Goal: Information Seeking & Learning: Learn about a topic

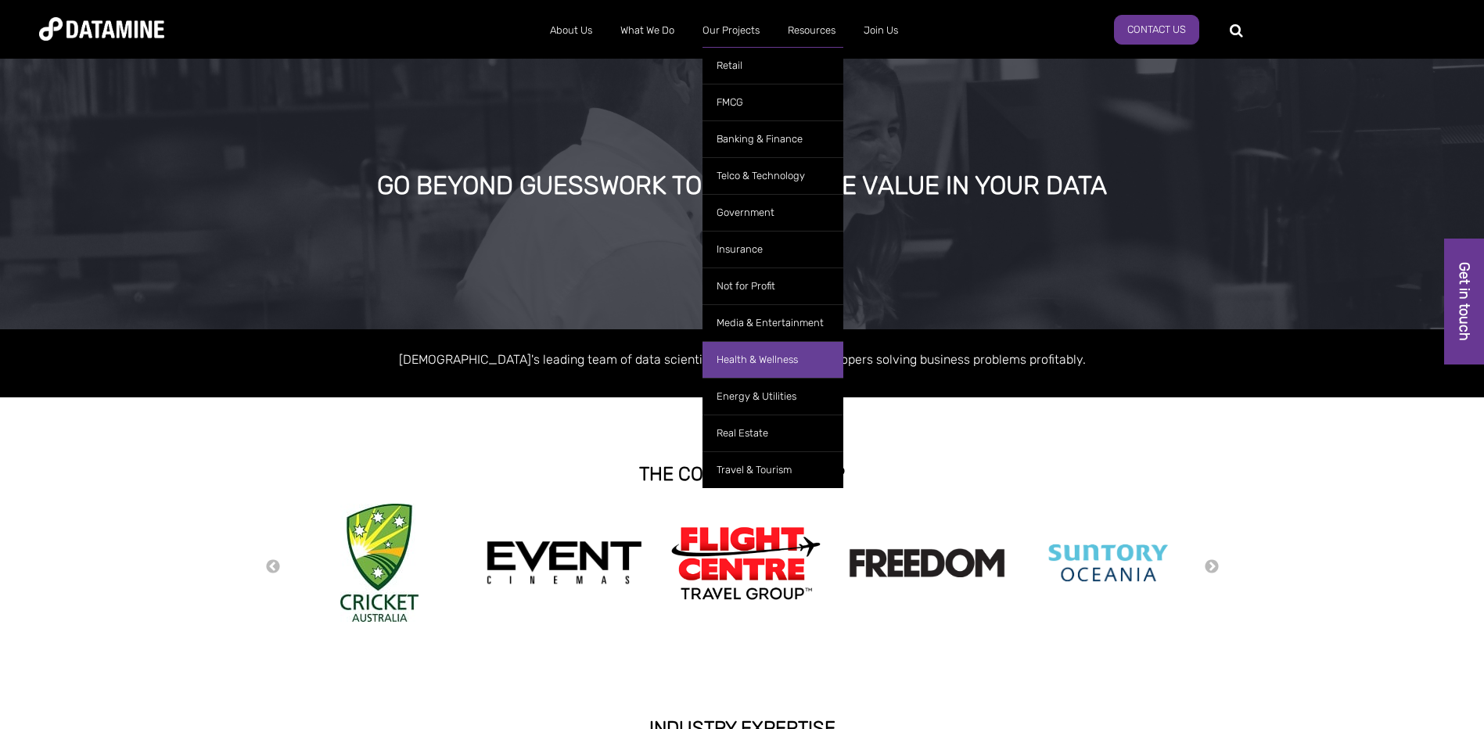
click at [769, 359] on link "Health & Wellness" at bounding box center [772, 359] width 141 height 37
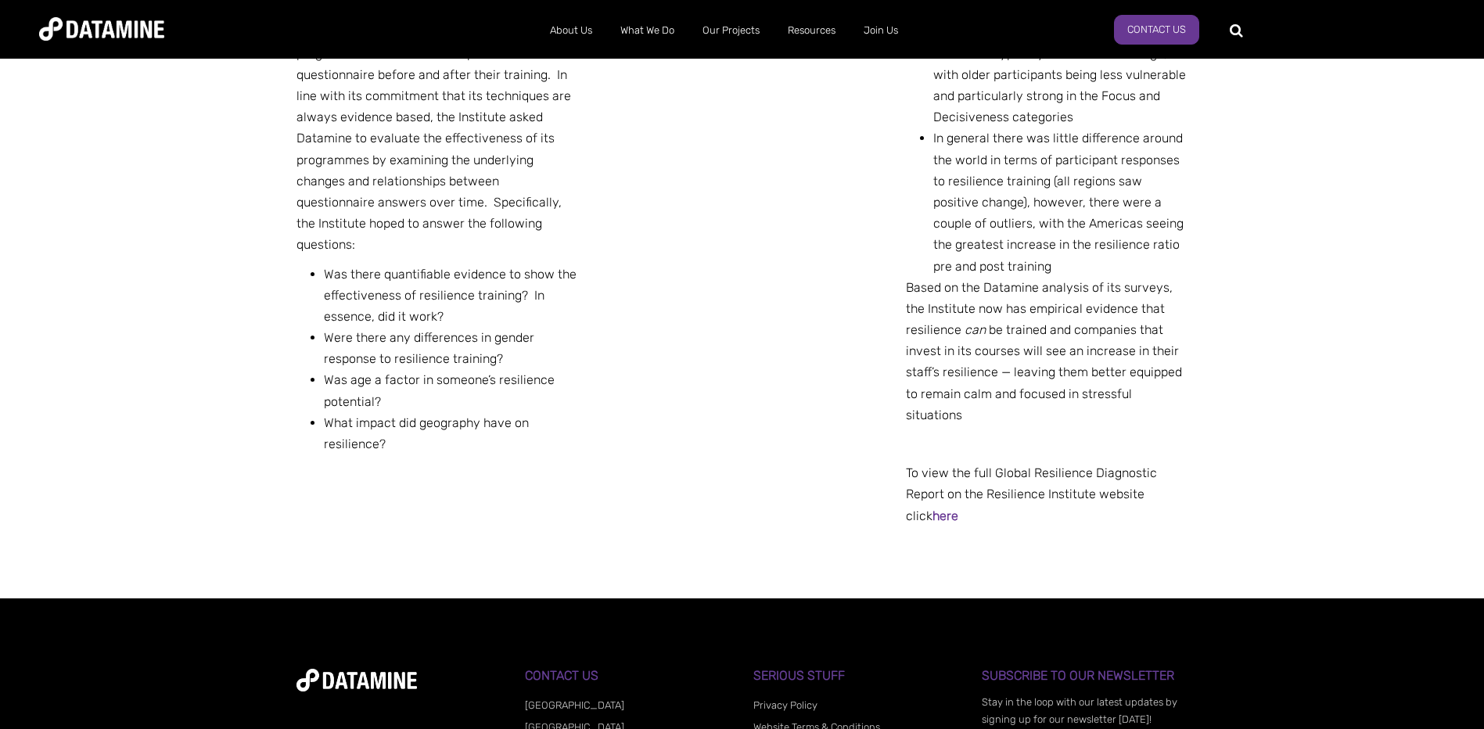
scroll to position [704, 0]
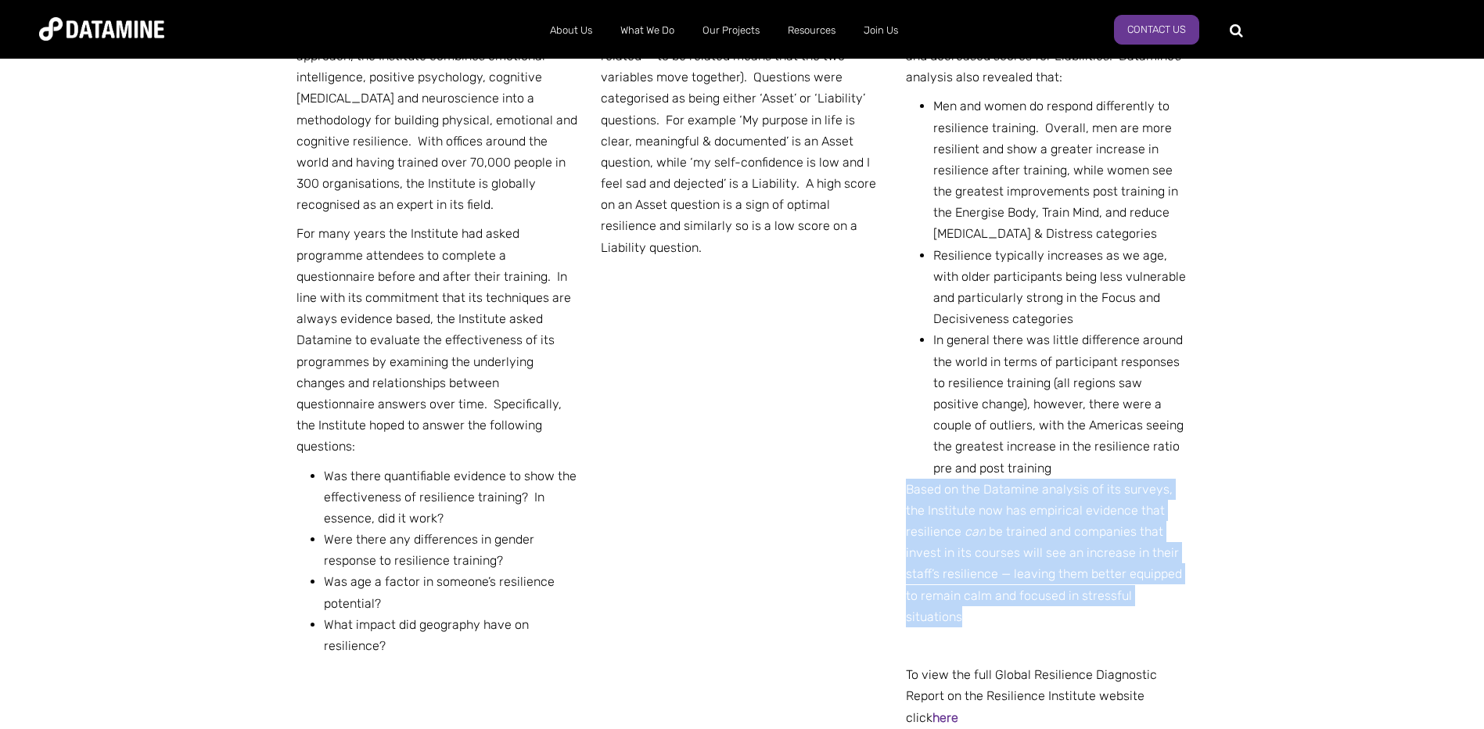
drag, startPoint x: 907, startPoint y: 487, endPoint x: 1204, endPoint y: 595, distance: 316.2
click at [1204, 595] on div "THE CHALLENGE Founded in [DATE], the Resilience Institute provides high impact,…" at bounding box center [742, 346] width 1484 height 908
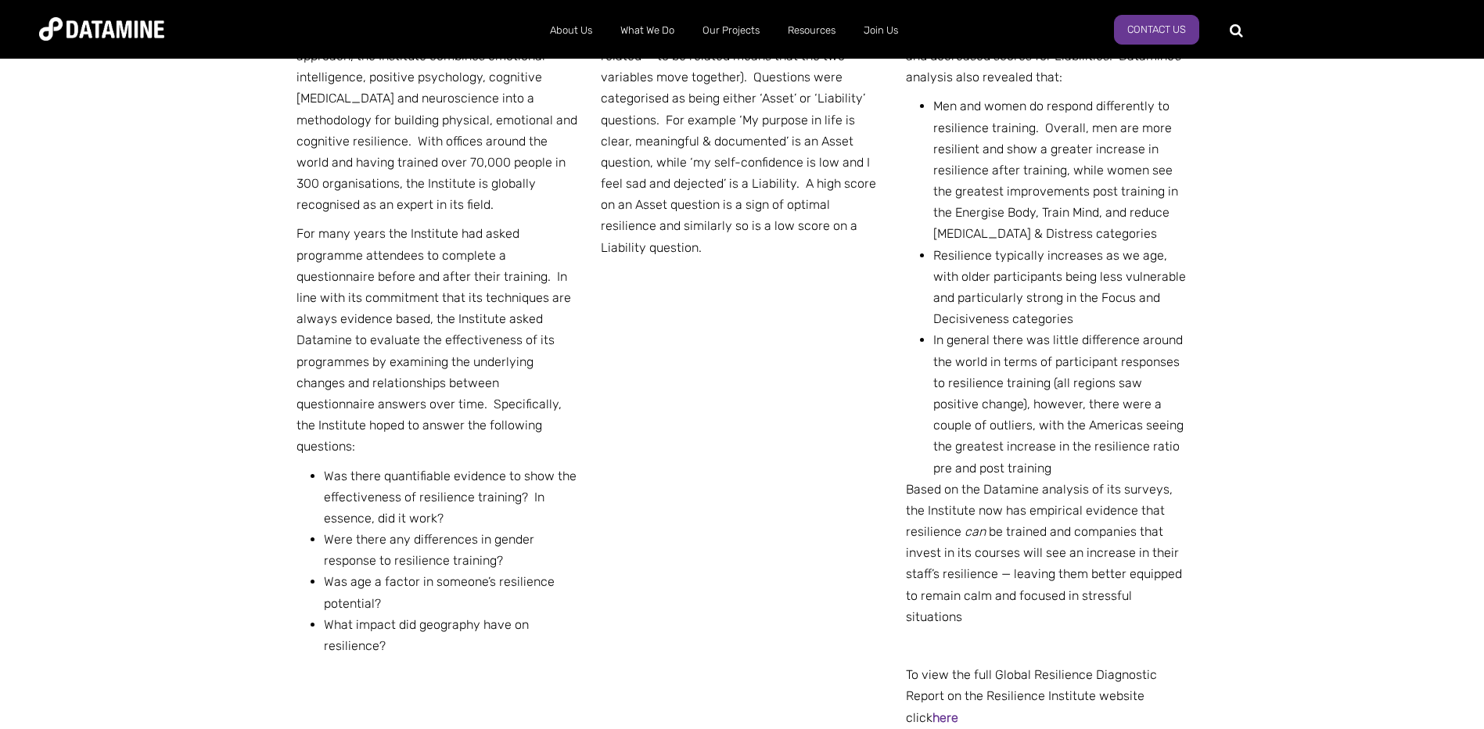
drag, startPoint x: 1204, startPoint y: 595, endPoint x: 1194, endPoint y: 615, distance: 22.0
click at [1196, 615] on div "THE CHALLENGE Founded in [DATE], the Resilience Institute provides high impact,…" at bounding box center [742, 346] width 915 height 908
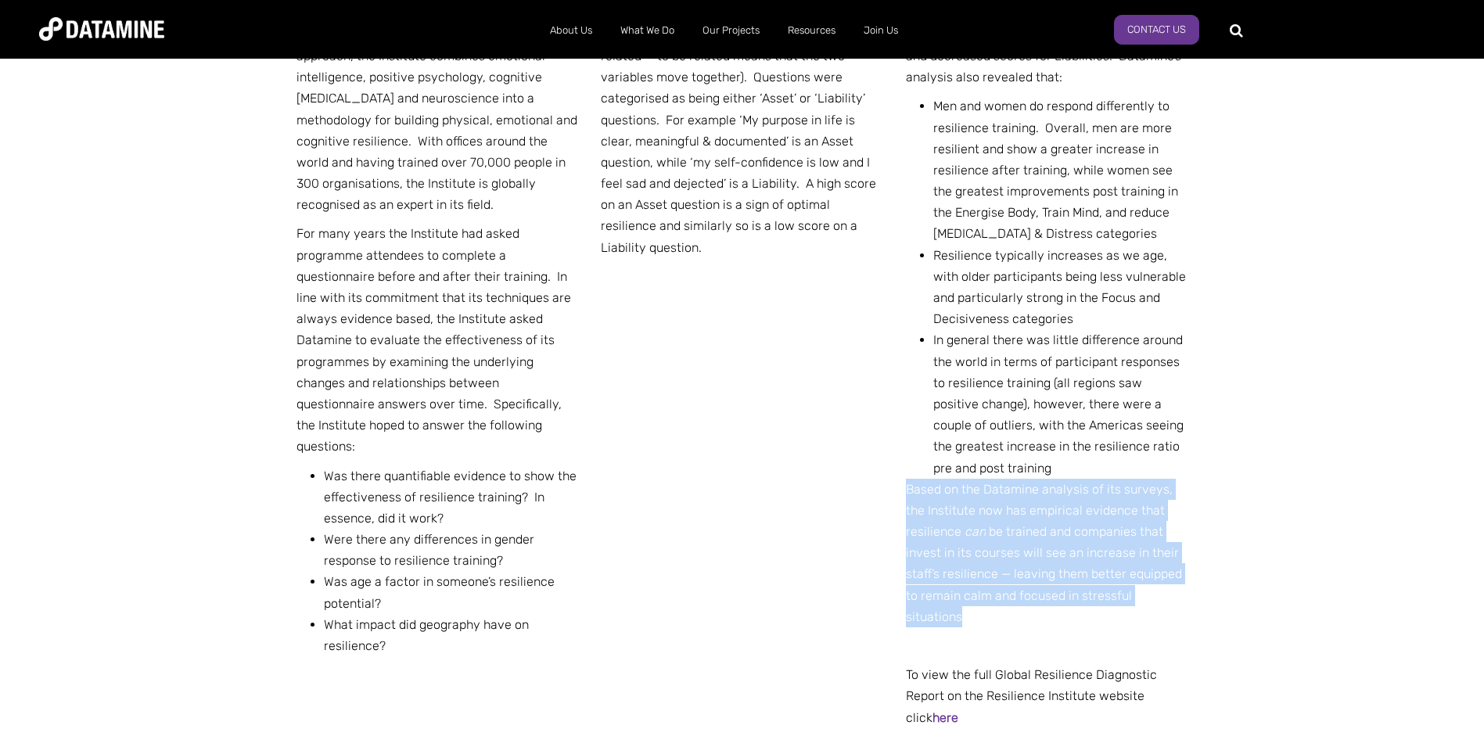
drag, startPoint x: 1186, startPoint y: 598, endPoint x: 908, endPoint y: 497, distance: 296.1
click at [908, 497] on p "Based on the Datamine analysis of its surveys, the Institute now has empirical …" at bounding box center [1047, 553] width 282 height 149
drag, startPoint x: 908, startPoint y: 497, endPoint x: 924, endPoint y: 514, distance: 23.8
click at [924, 514] on p "Based on the Datamine analysis of its surveys, the Institute now has empirical …" at bounding box center [1047, 553] width 282 height 149
drag, startPoint x: 906, startPoint y: 486, endPoint x: 1191, endPoint y: 598, distance: 306.9
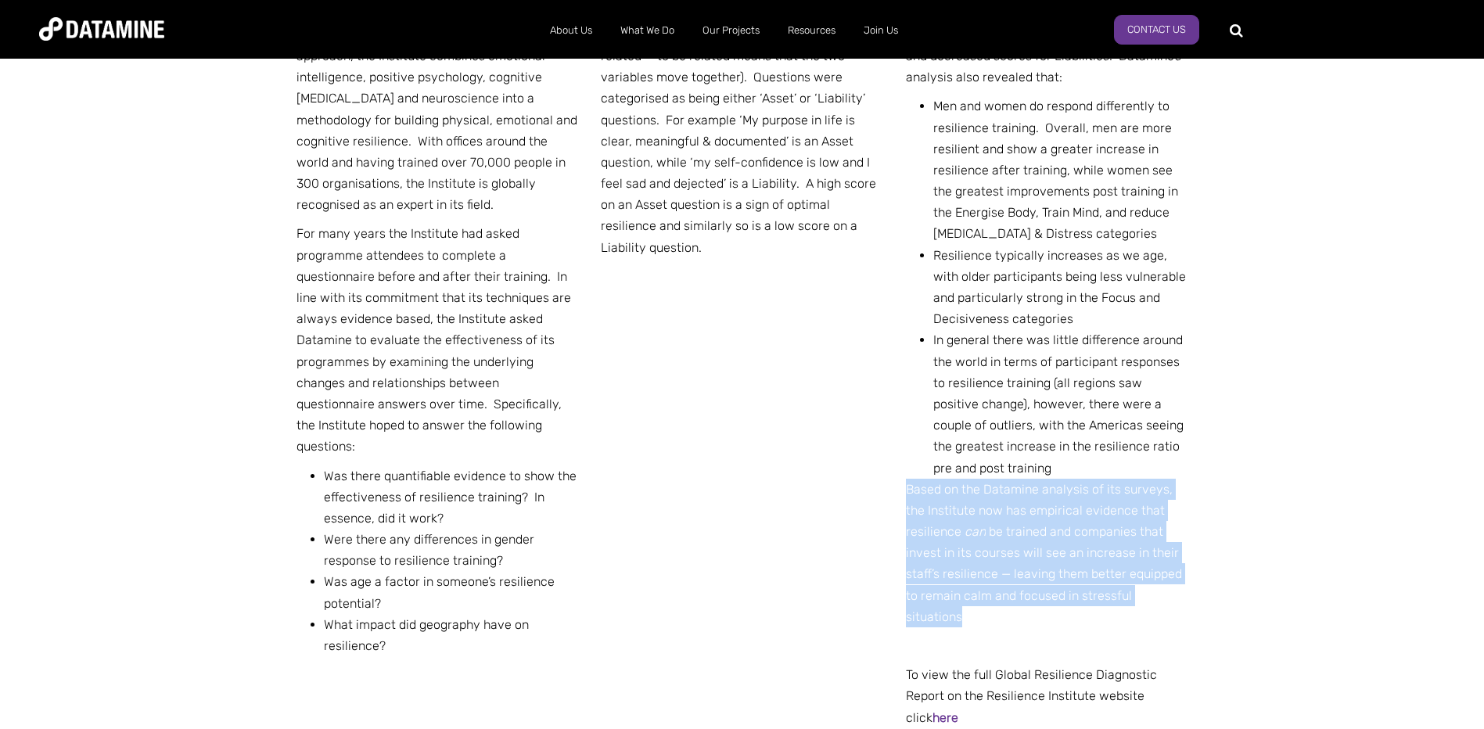
click at [1191, 598] on div "THE CHALLENGE Founded in [DATE], the Resilience Institute provides high impact,…" at bounding box center [742, 346] width 915 height 908
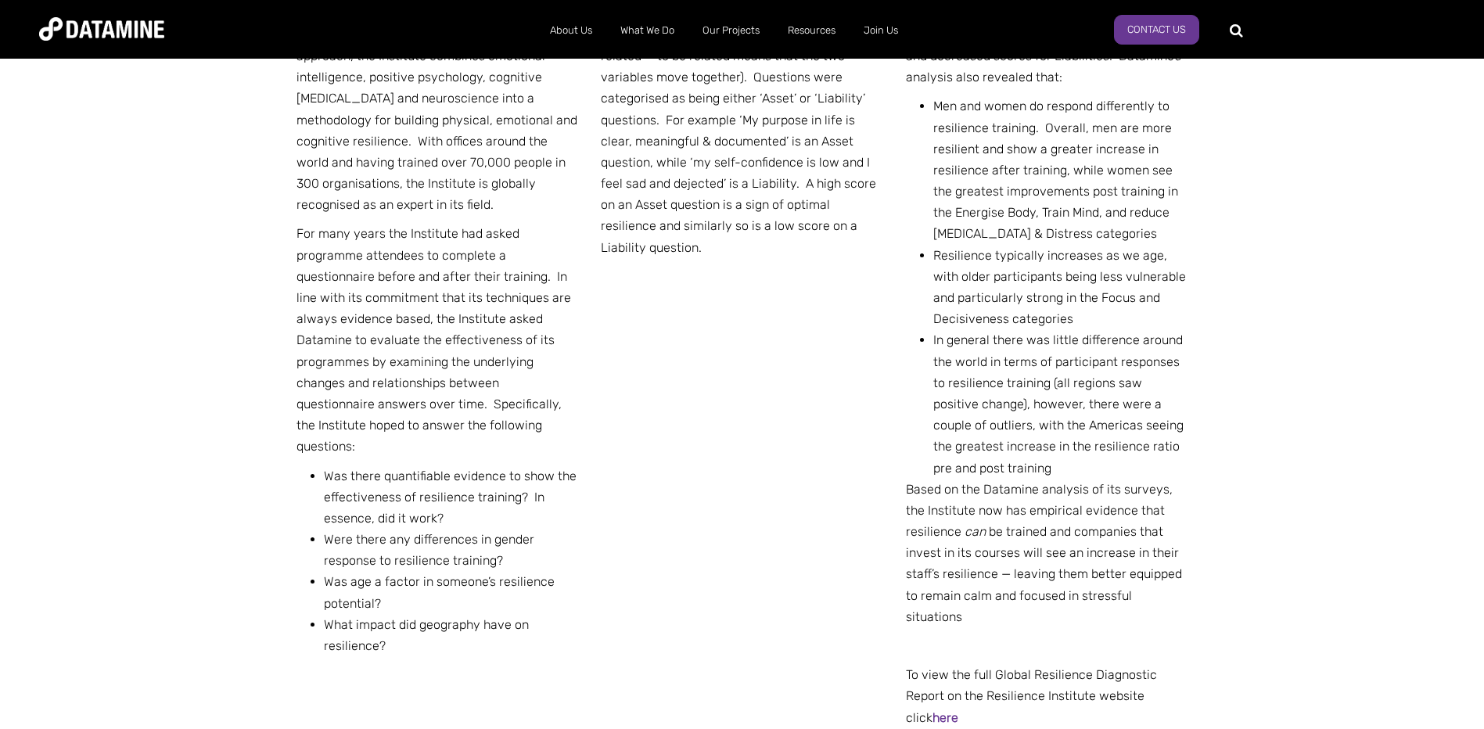
drag, startPoint x: 1191, startPoint y: 598, endPoint x: 1190, endPoint y: 608, distance: 9.4
click at [1190, 608] on div "THE CHALLENGE Founded in [DATE], the Resilience Institute provides high impact,…" at bounding box center [742, 346] width 915 height 908
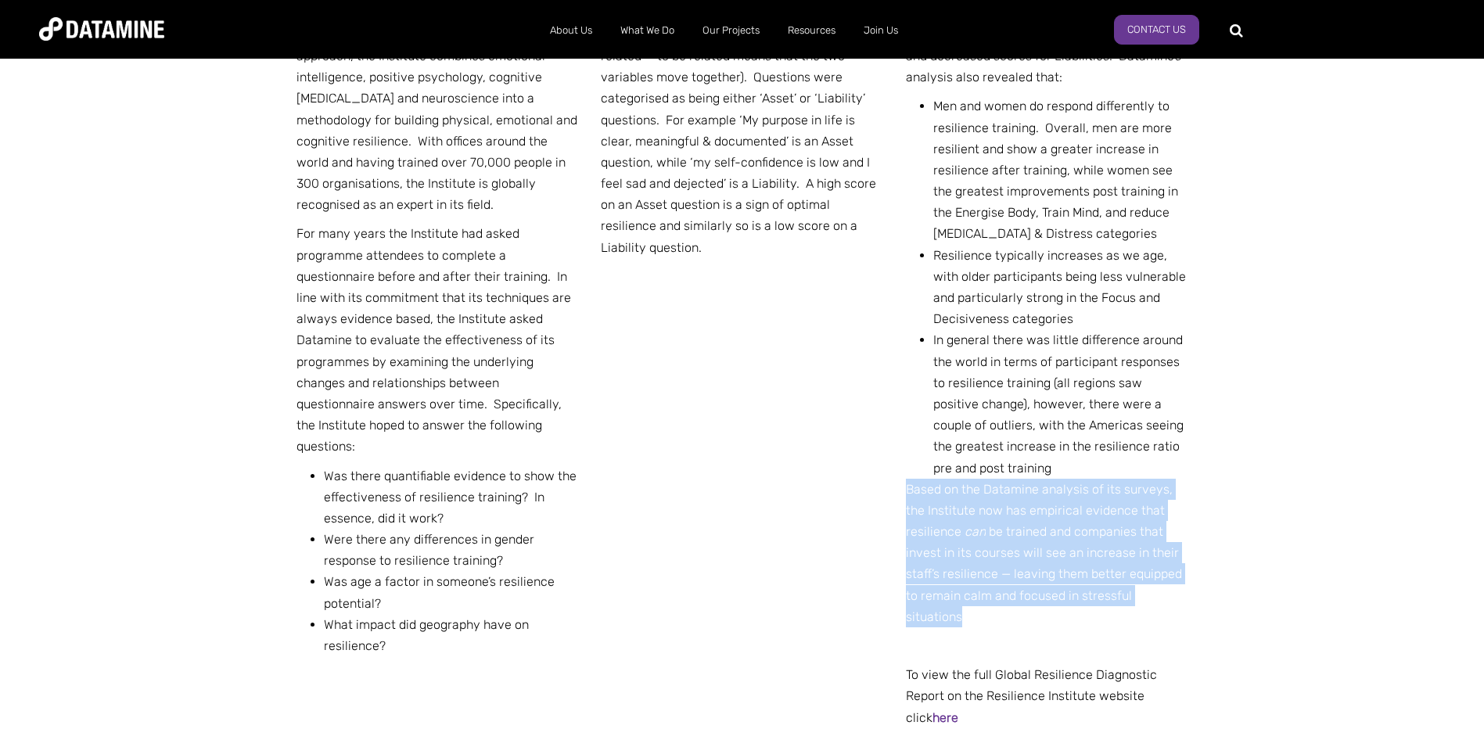
drag, startPoint x: 1189, startPoint y: 596, endPoint x: 907, endPoint y: 498, distance: 298.0
click at [907, 498] on div "THE CHALLENGE Founded in [DATE], the Resilience Institute provides high impact,…" at bounding box center [742, 346] width 915 height 908
drag, startPoint x: 907, startPoint y: 498, endPoint x: 924, endPoint y: 518, distance: 26.0
click at [924, 518] on p "Based on the Datamine analysis of its surveys, the Institute now has empirical …" at bounding box center [1047, 553] width 282 height 149
drag, startPoint x: 906, startPoint y: 493, endPoint x: 1212, endPoint y: 599, distance: 323.8
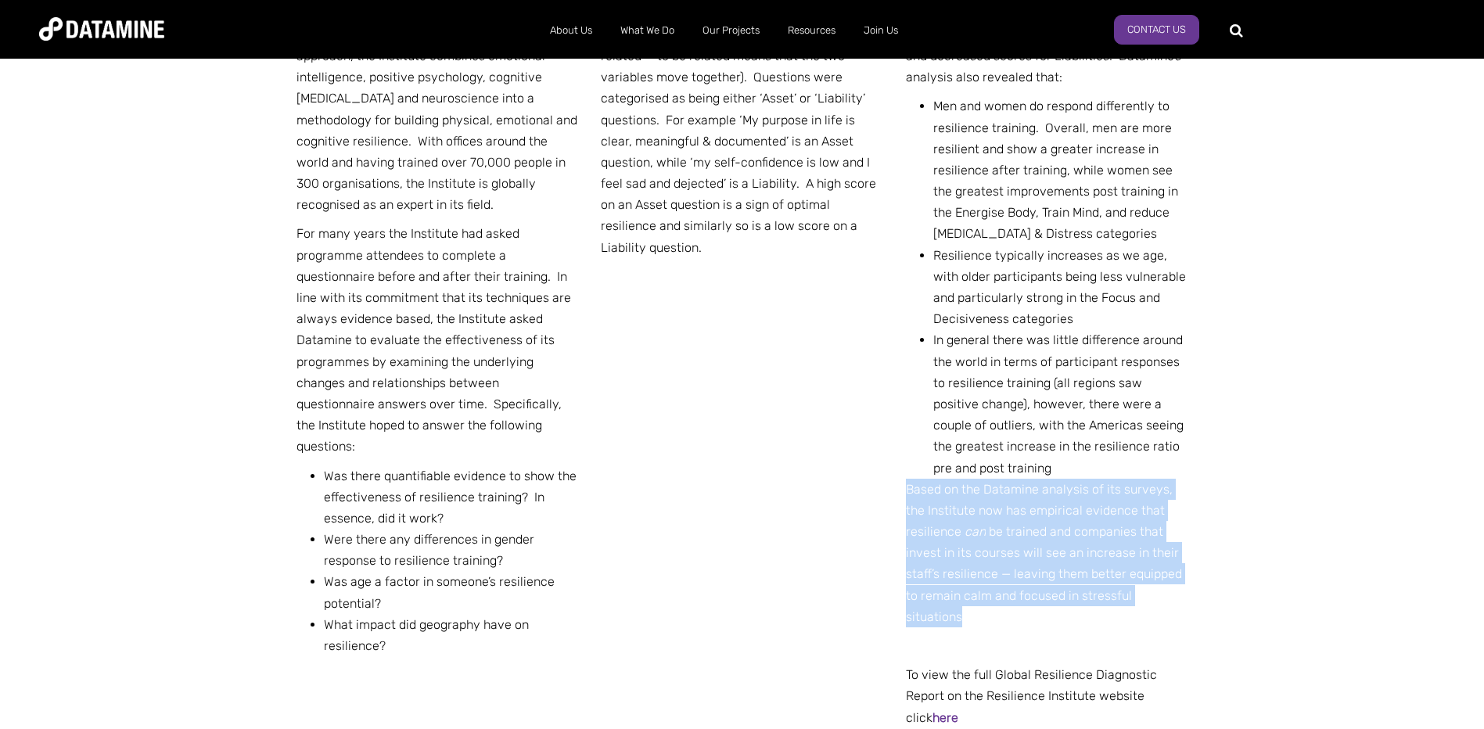
click at [1212, 599] on div "THE CHALLENGE Founded in [DATE], the Resilience Institute provides high impact,…" at bounding box center [742, 346] width 1484 height 908
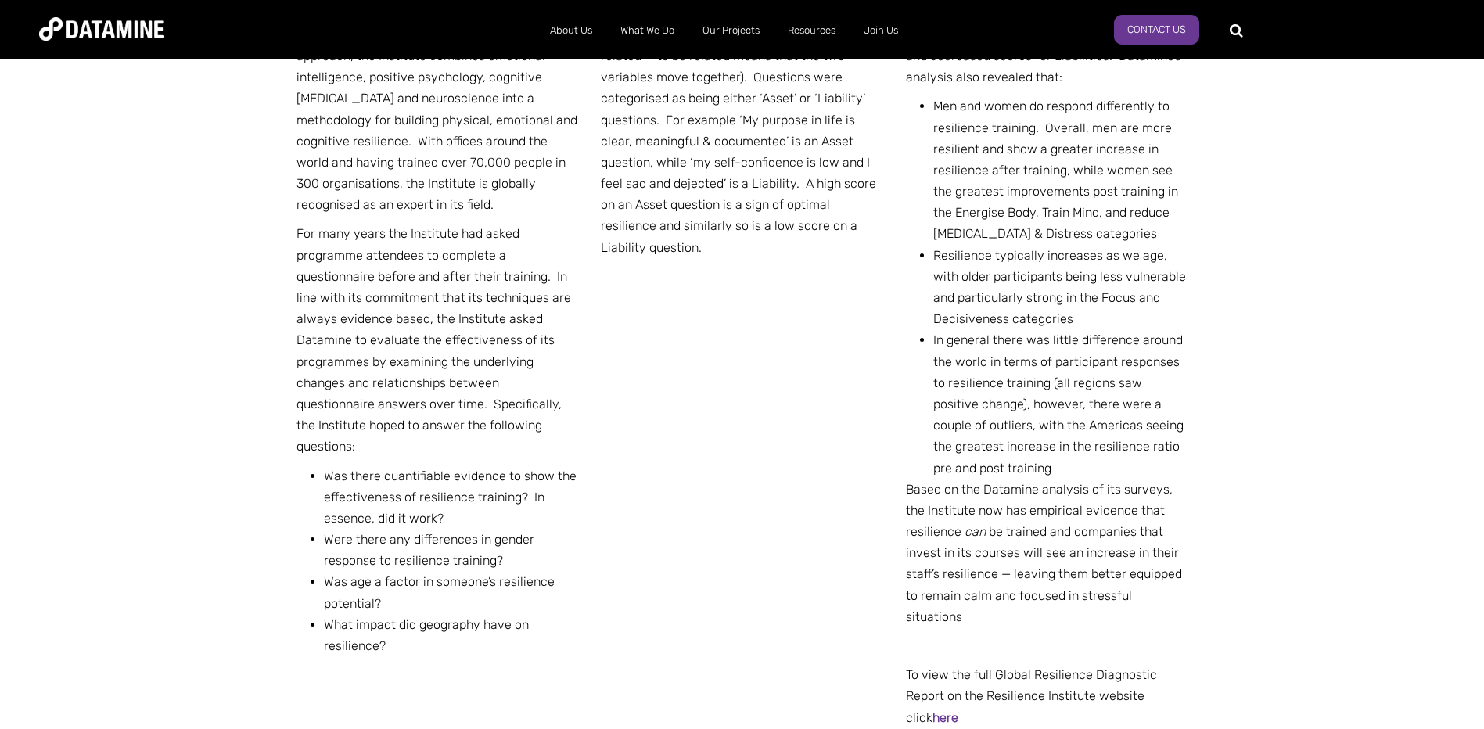
drag, startPoint x: 1212, startPoint y: 599, endPoint x: 1211, endPoint y: 618, distance: 18.8
click at [1211, 618] on div "THE CHALLENGE Founded in [DATE], the Resilience Institute provides high impact,…" at bounding box center [742, 346] width 1484 height 908
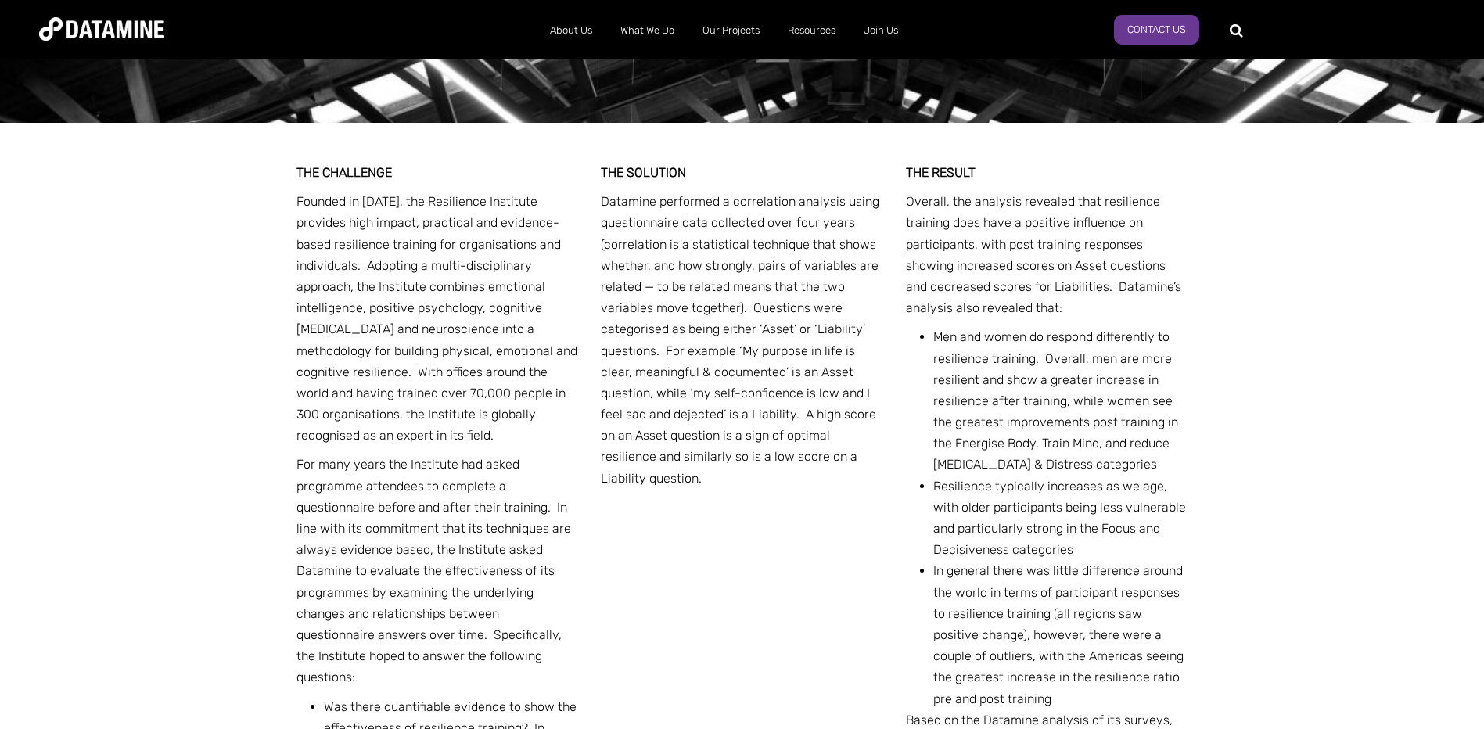
scroll to position [469, 0]
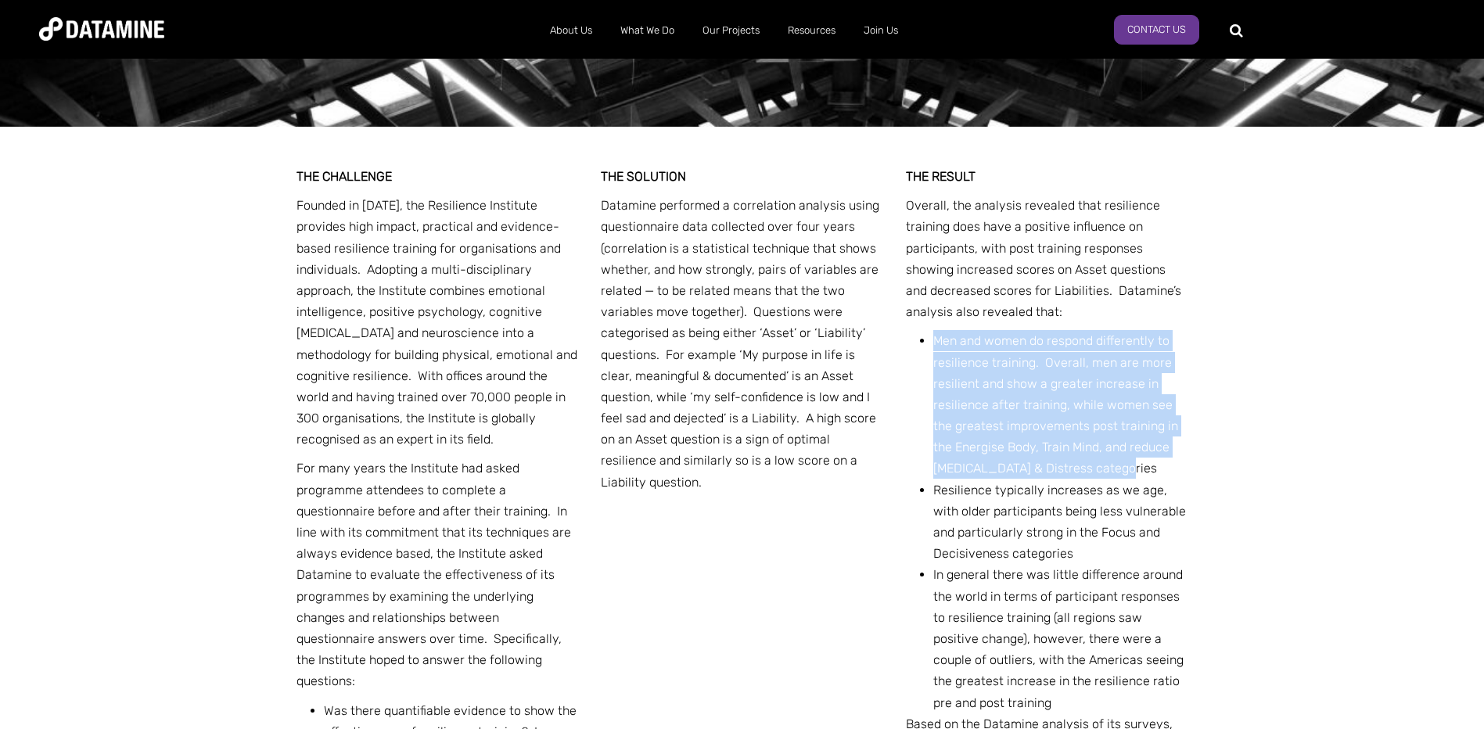
drag, startPoint x: 1118, startPoint y: 467, endPoint x: 933, endPoint y: 337, distance: 225.7
click at [933, 337] on li "Men and women do respond differently to resilience training. Overall, men are m…" at bounding box center [1060, 404] width 255 height 149
drag, startPoint x: 933, startPoint y: 337, endPoint x: 978, endPoint y: 418, distance: 92.4
click at [978, 418] on li "Men and women do respond differently to resilience training. Overall, men are m…" at bounding box center [1060, 404] width 255 height 149
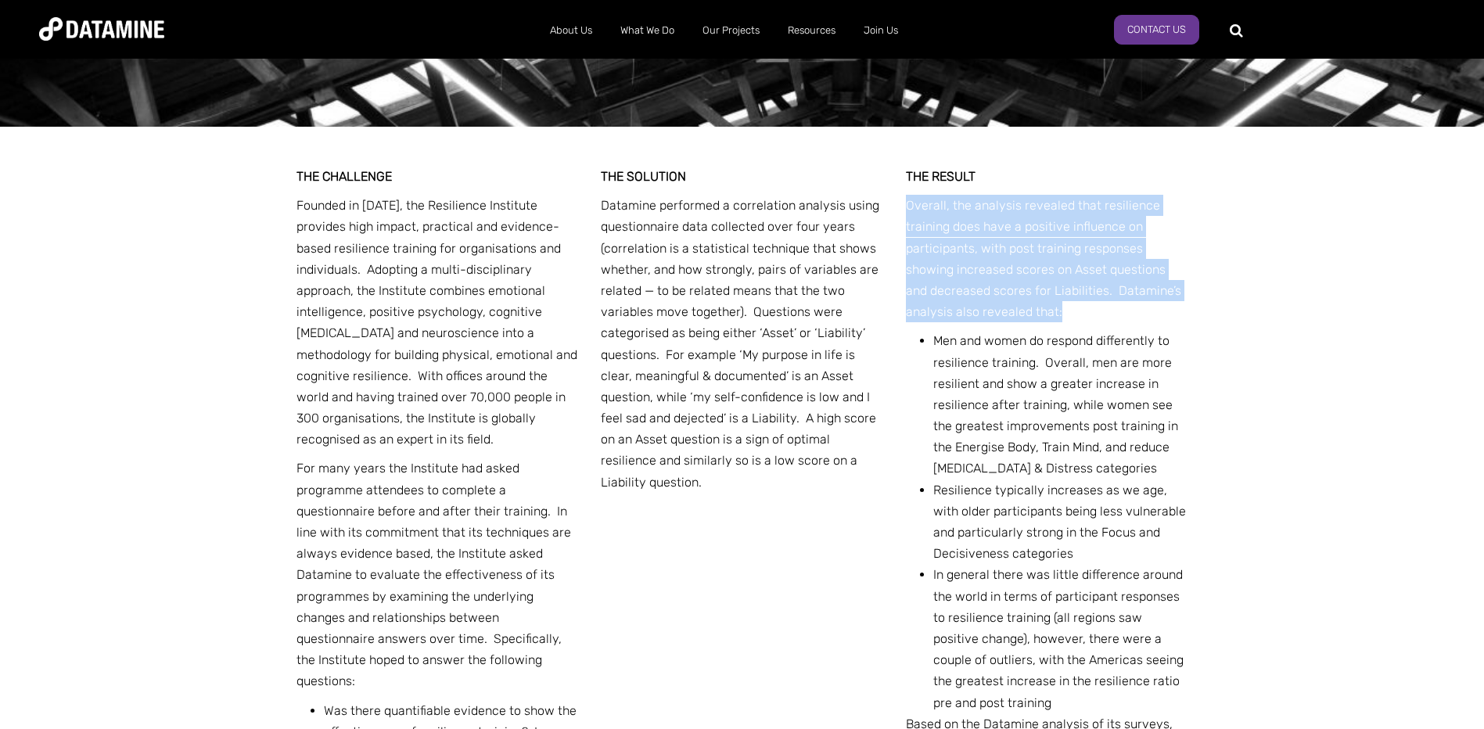
drag, startPoint x: 1065, startPoint y: 313, endPoint x: 907, endPoint y: 209, distance: 189.1
click at [907, 209] on p "Overall, the analysis revealed that resilience training does have a positive in…" at bounding box center [1047, 258] width 282 height 127
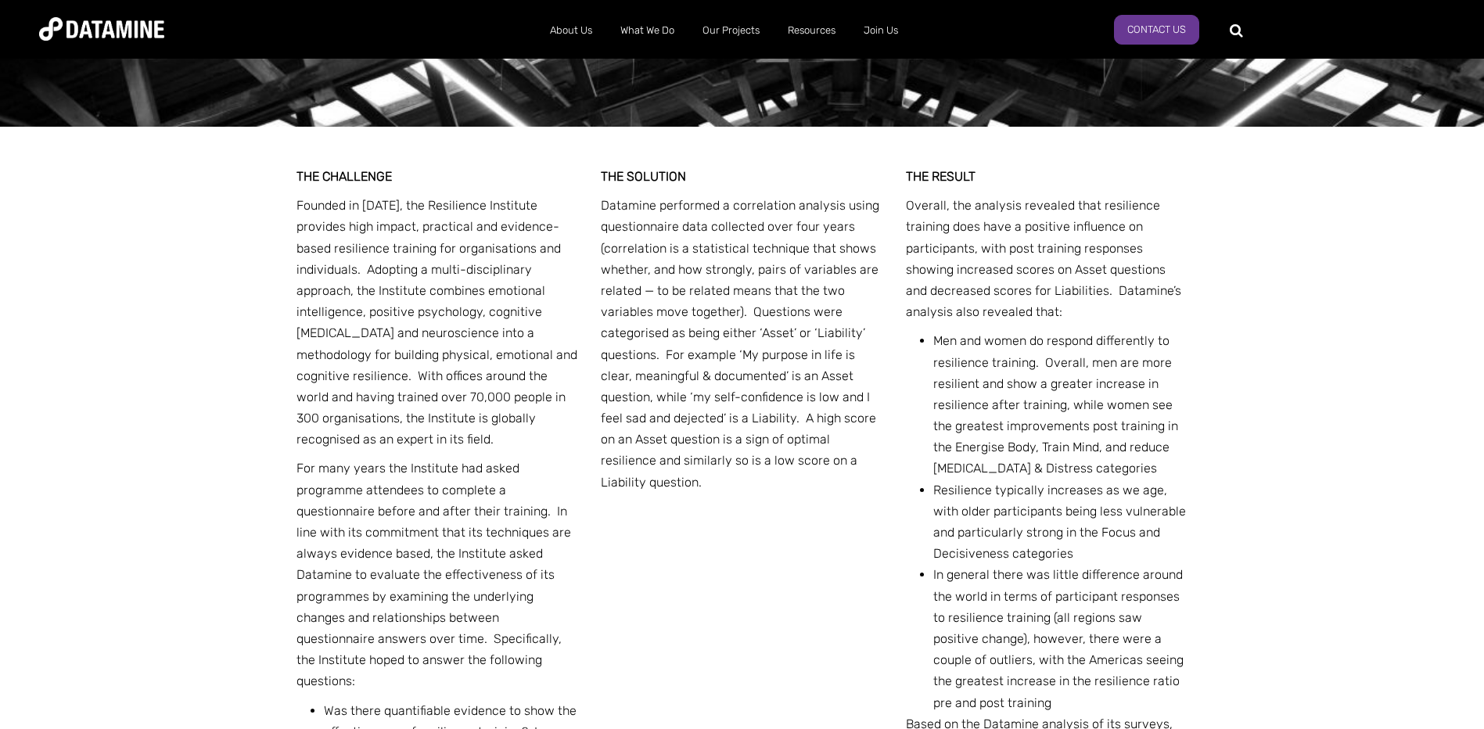
drag, startPoint x: 907, startPoint y: 209, endPoint x: 877, endPoint y: 304, distance: 100.2
click at [877, 304] on p "Datamine performed a correlation analysis using questionnaire data collected ov…" at bounding box center [742, 344] width 282 height 298
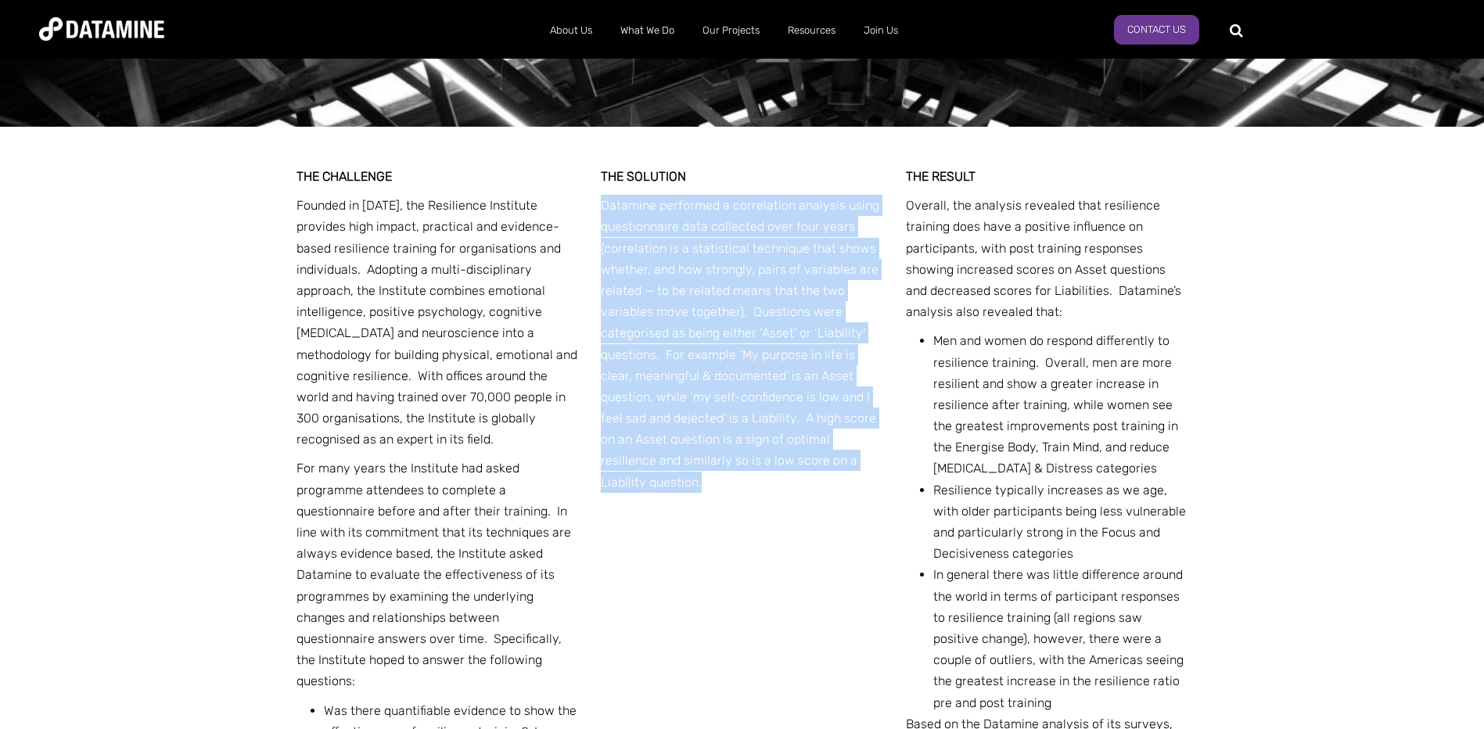
drag, startPoint x: 696, startPoint y: 481, endPoint x: 590, endPoint y: 212, distance: 289.3
click at [590, 212] on div "THE CHALLENGE Founded in [DATE], the Resilience Institute provides high impact,…" at bounding box center [742, 581] width 892 height 908
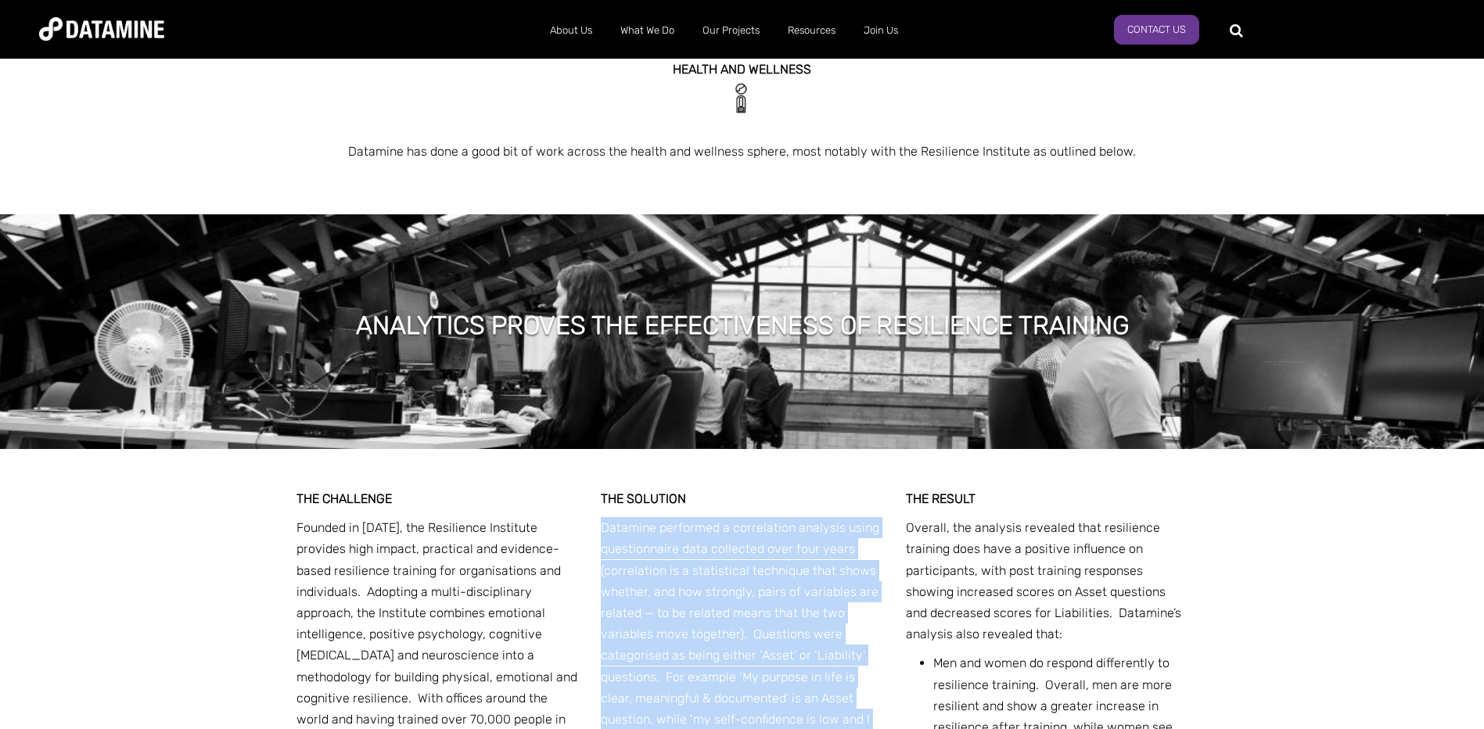
scroll to position [313, 0]
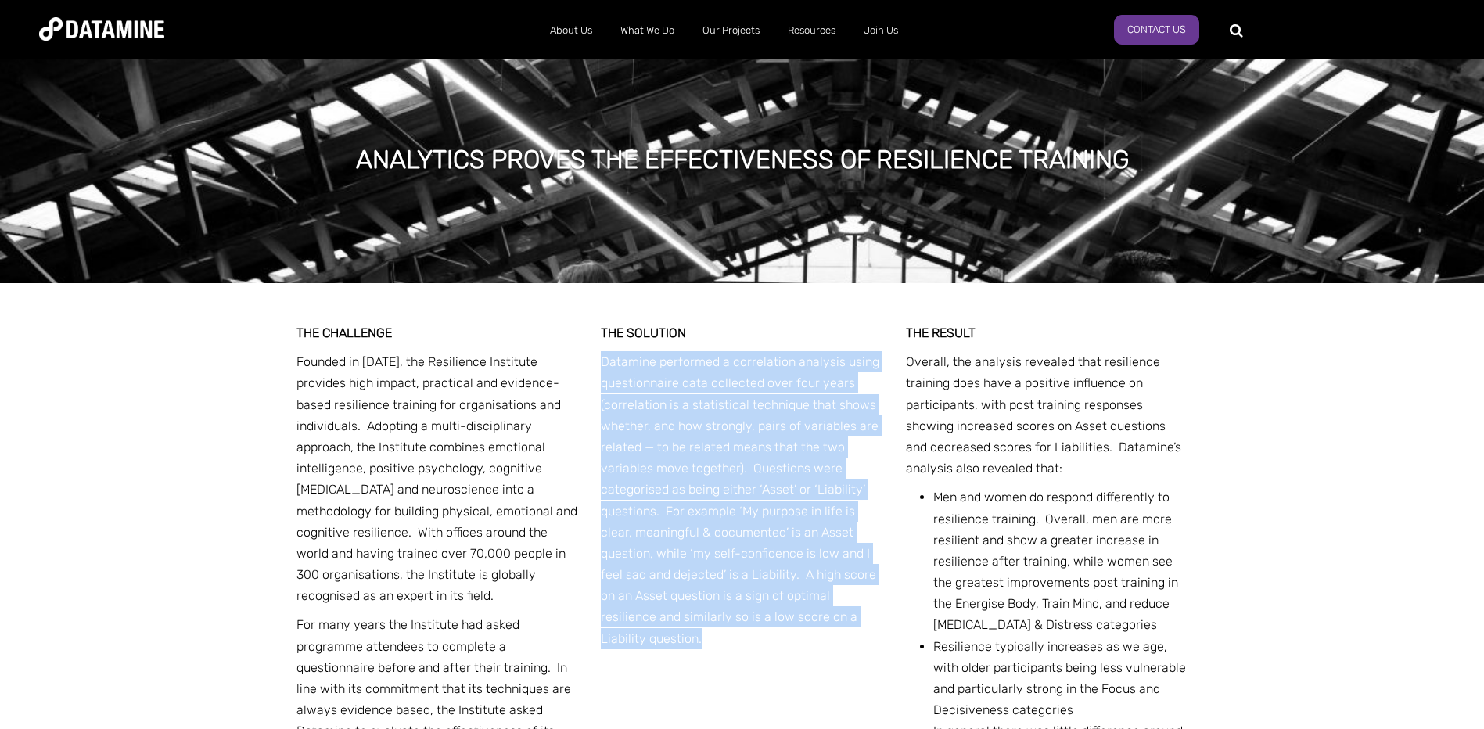
click at [856, 660] on div "THE CHALLENGE Founded in [DATE], the Resilience Institute provides high impact,…" at bounding box center [742, 737] width 892 height 908
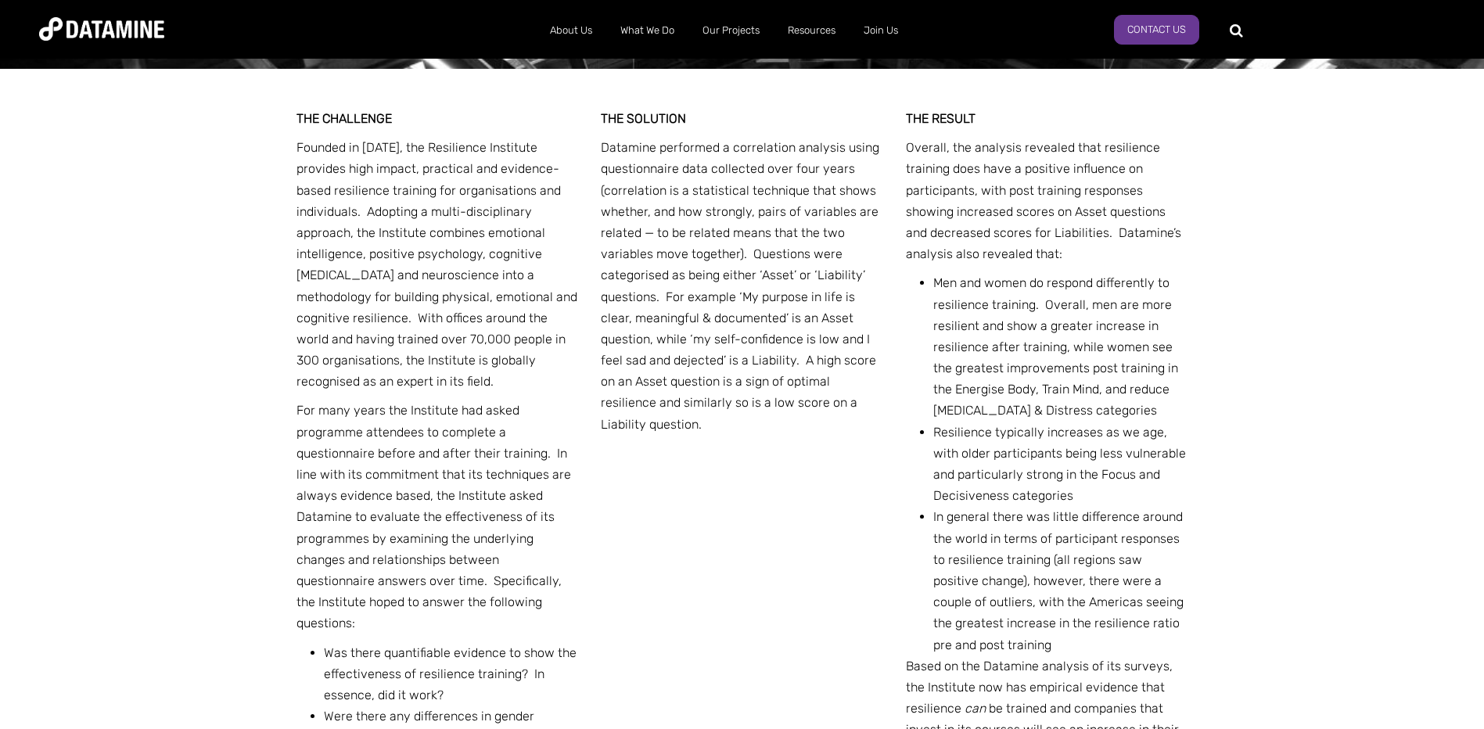
scroll to position [469, 0]
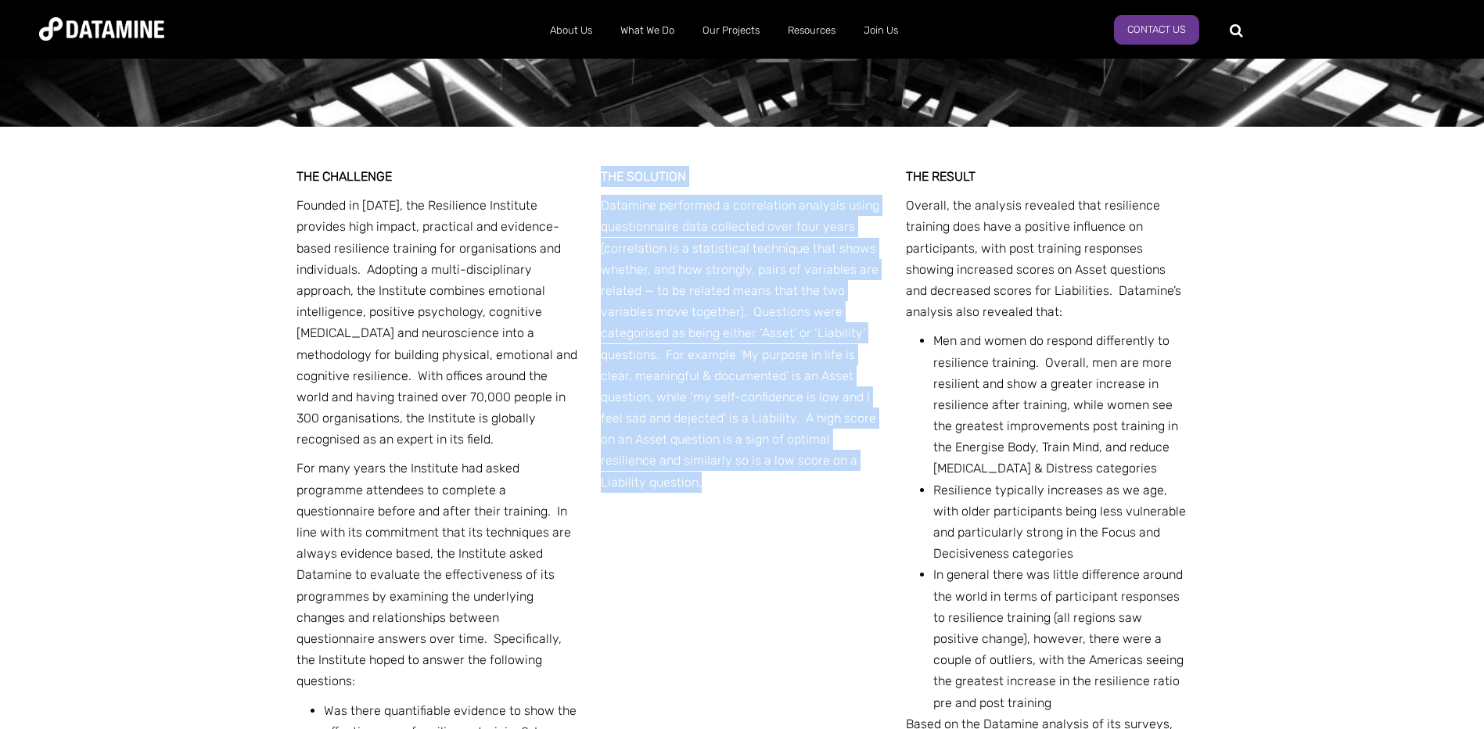
drag, startPoint x: 701, startPoint y: 483, endPoint x: 595, endPoint y: 178, distance: 323.5
click at [595, 178] on div "THE CHALLENGE Founded in [DATE], the Resilience Institute provides high impact,…" at bounding box center [742, 581] width 892 height 908
drag, startPoint x: 595, startPoint y: 178, endPoint x: 618, endPoint y: 213, distance: 41.9
click at [618, 213] on p "Datamine performed a correlation analysis using questionnaire data collected ov…" at bounding box center [742, 344] width 282 height 298
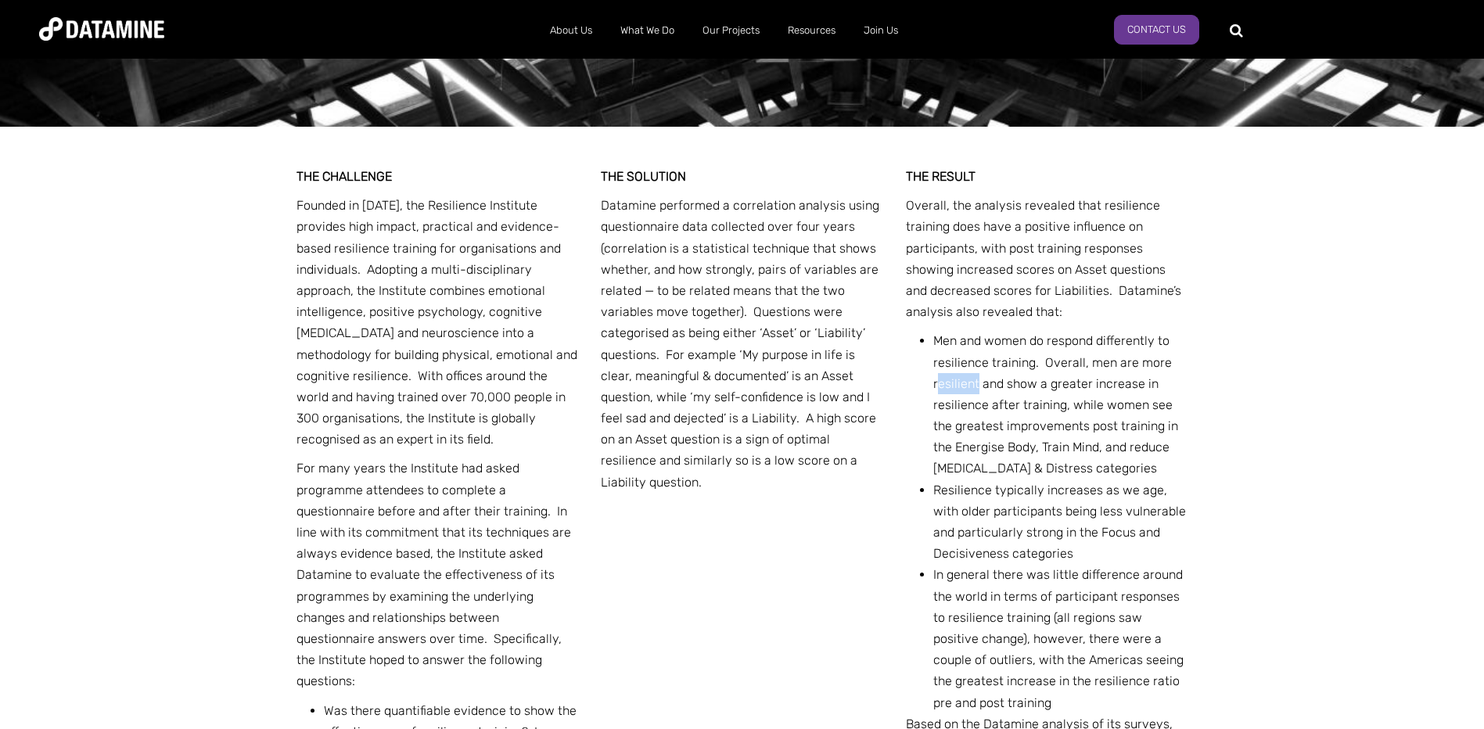
drag, startPoint x: 978, startPoint y: 385, endPoint x: 940, endPoint y: 390, distance: 38.7
click at [940, 390] on li "Men and women do respond differently to resilience training. Overall, men are m…" at bounding box center [1060, 404] width 255 height 149
drag, startPoint x: 940, startPoint y: 390, endPoint x: 960, endPoint y: 393, distance: 20.5
click at [960, 393] on li "Men and women do respond differently to resilience training. Overall, men are m…" at bounding box center [1060, 404] width 255 height 149
drag, startPoint x: 977, startPoint y: 386, endPoint x: 932, endPoint y: 390, distance: 44.8
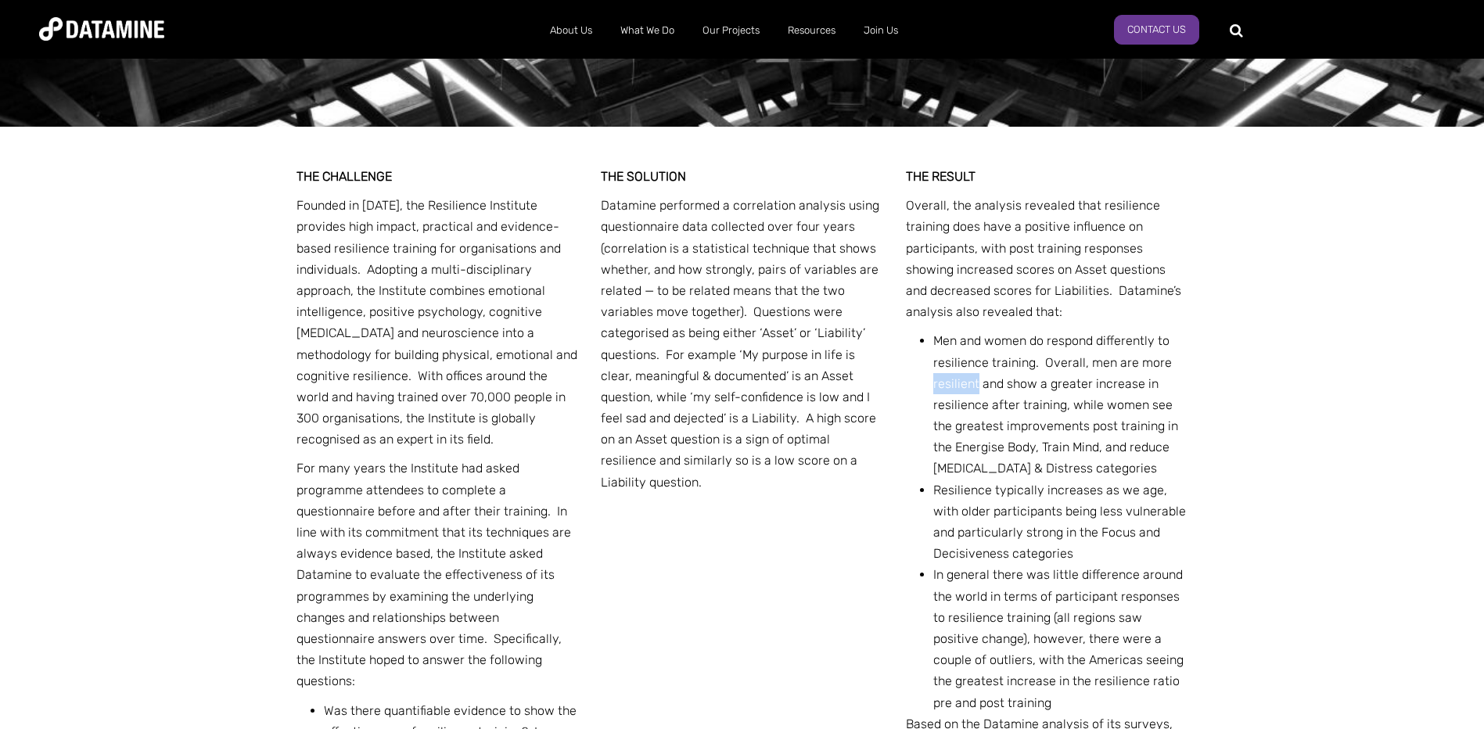
click at [933, 390] on li "Men and women do respond differently to resilience training. Overall, men are m…" at bounding box center [1060, 404] width 255 height 149
drag, startPoint x: 932, startPoint y: 390, endPoint x: 1000, endPoint y: 379, distance: 68.9
click at [1000, 379] on li "Men and women do respond differently to resilience training. Overall, men are m…" at bounding box center [1060, 404] width 255 height 149
drag, startPoint x: 976, startPoint y: 386, endPoint x: 928, endPoint y: 386, distance: 48.5
click at [928, 386] on ul "Men and women do respond differently to resilience training. Overall, men are m…" at bounding box center [1052, 521] width 271 height 382
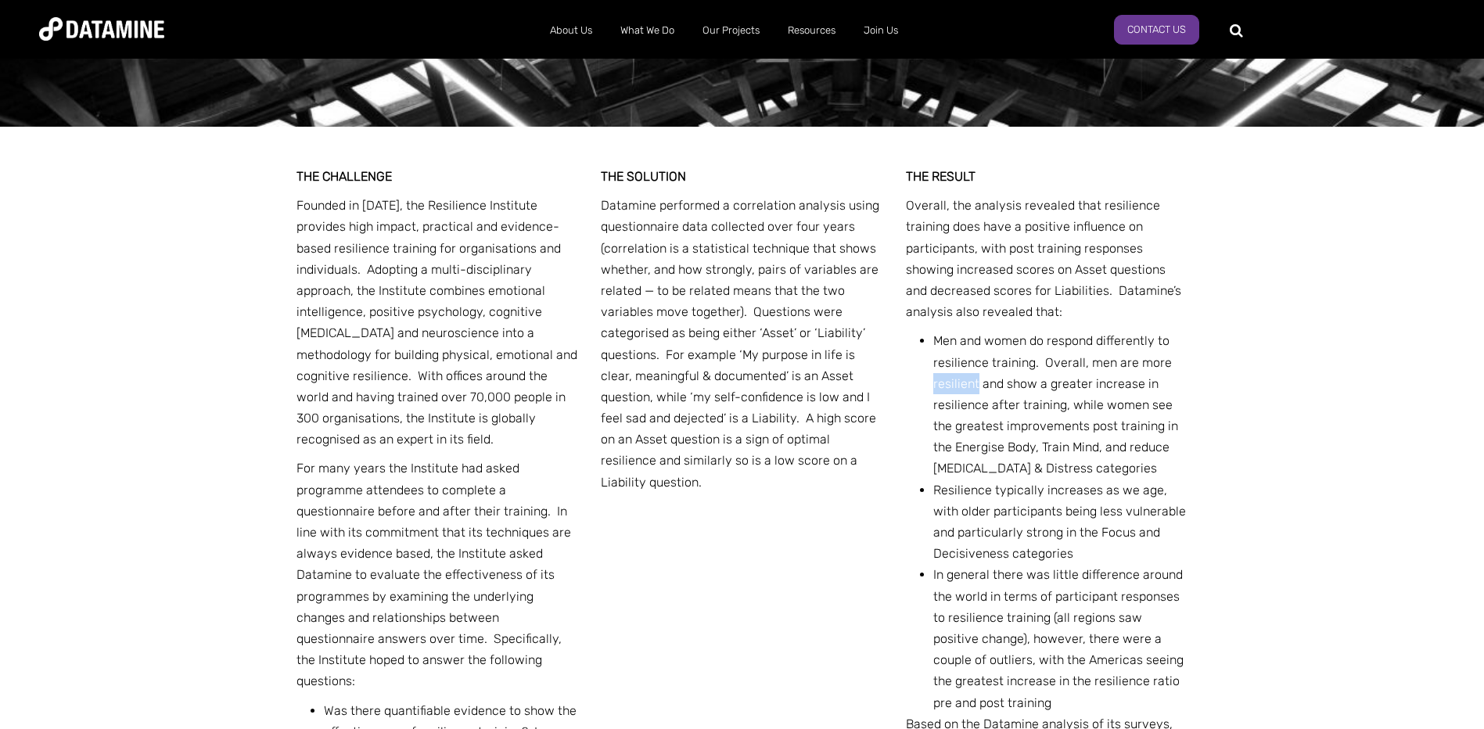
drag, startPoint x: 928, startPoint y: 386, endPoint x: 942, endPoint y: 385, distance: 14.1
copy li "resilient"
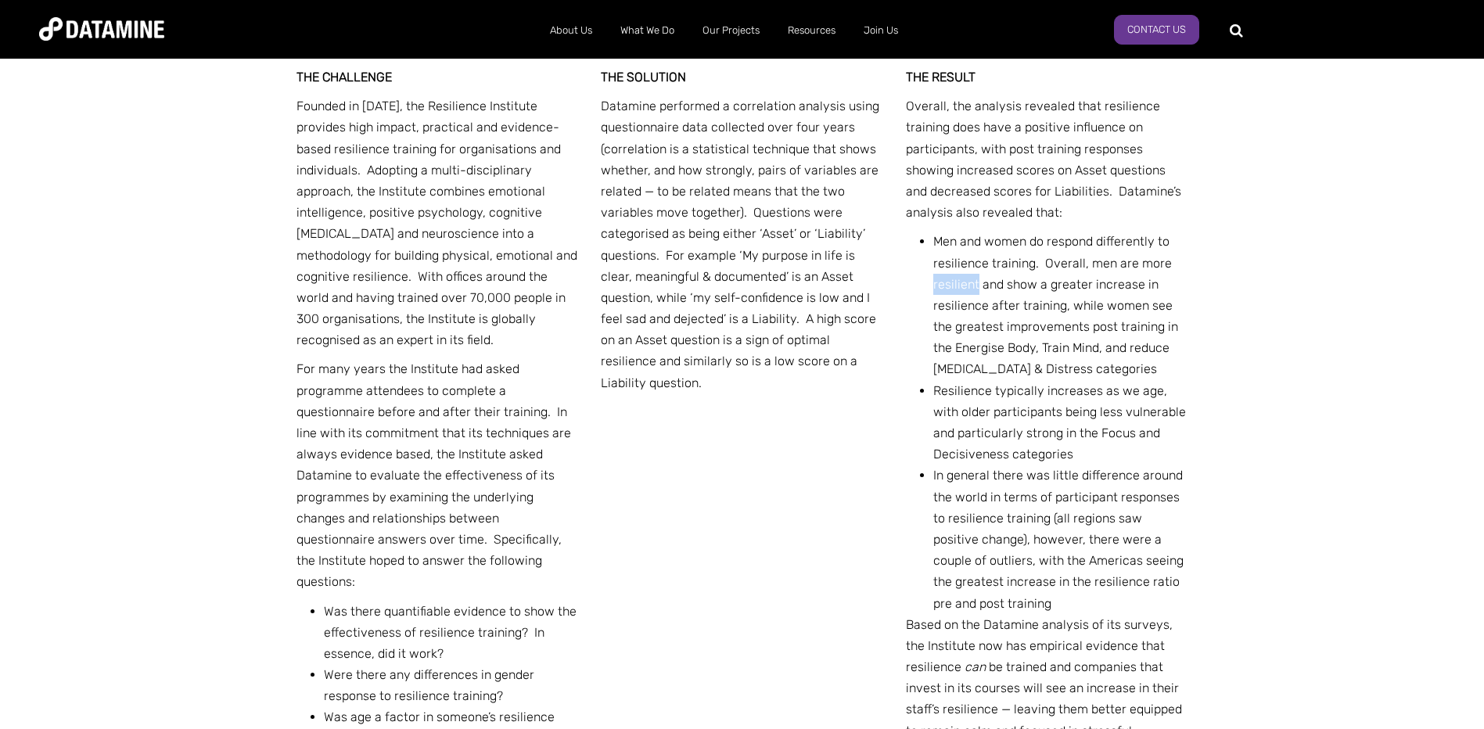
scroll to position [547, 0]
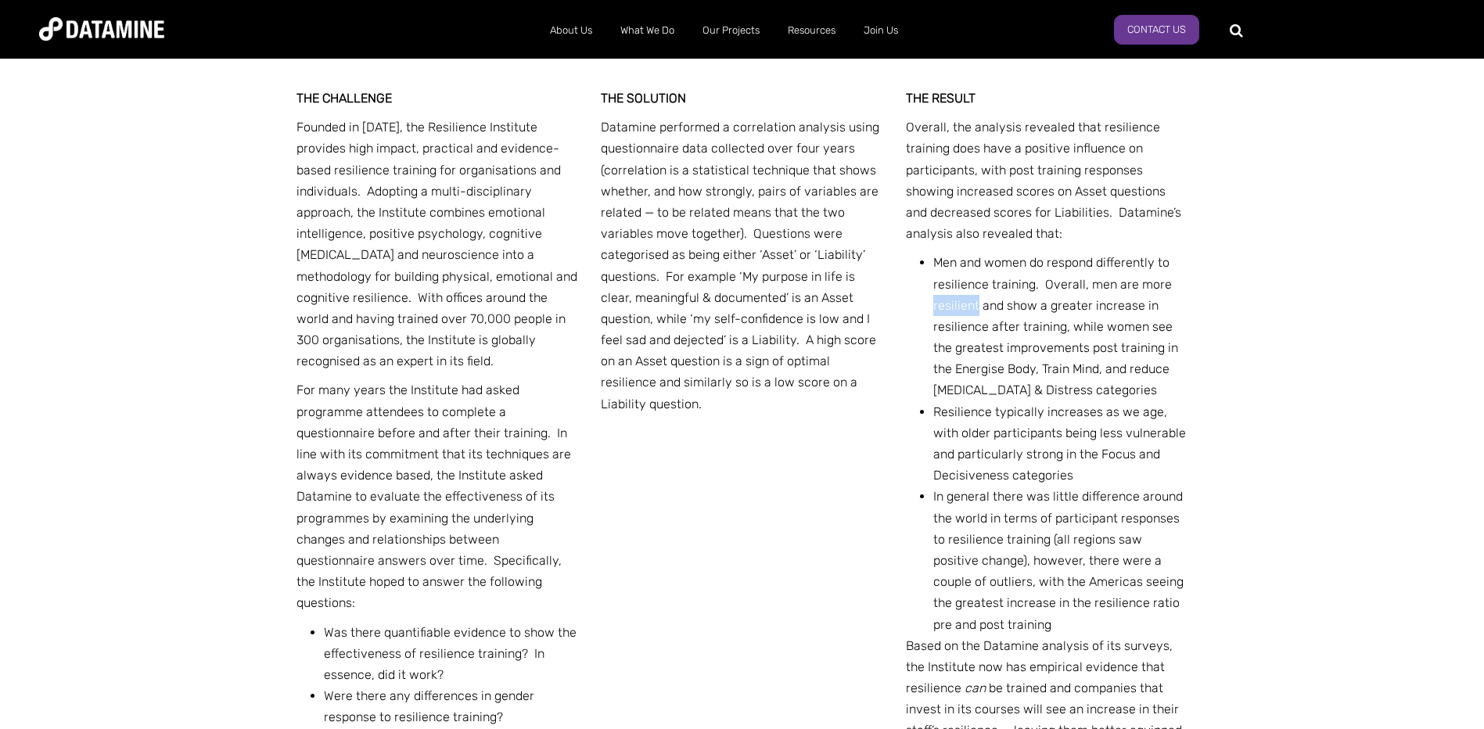
drag, startPoint x: 298, startPoint y: 125, endPoint x: 441, endPoint y: 368, distance: 281.5
click at [441, 368] on p "Founded in [DATE], the Resilience Institute provides high impact, practical and…" at bounding box center [437, 244] width 282 height 255
click at [447, 365] on p "Founded in [DATE], the Resilience Institute provides high impact, practical and…" at bounding box center [437, 244] width 282 height 255
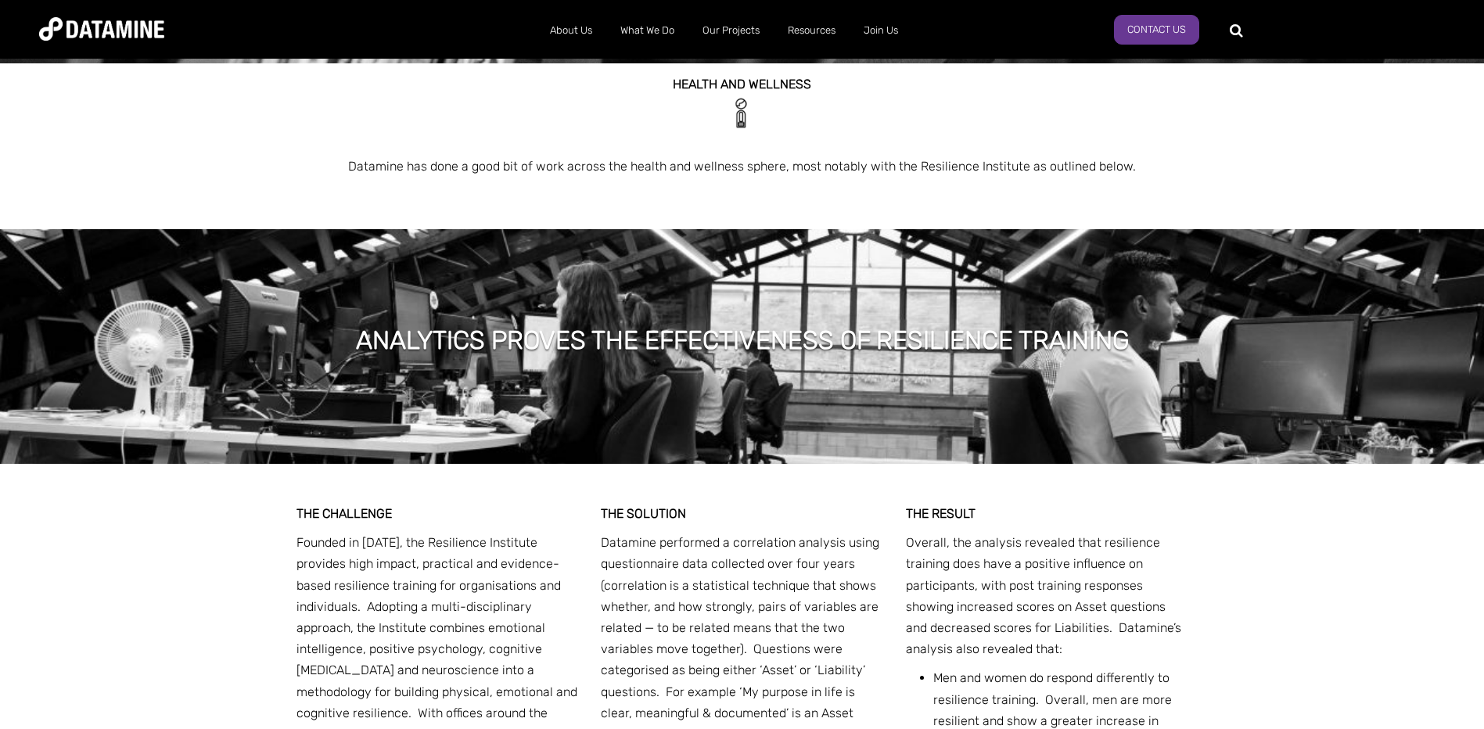
scroll to position [78, 0]
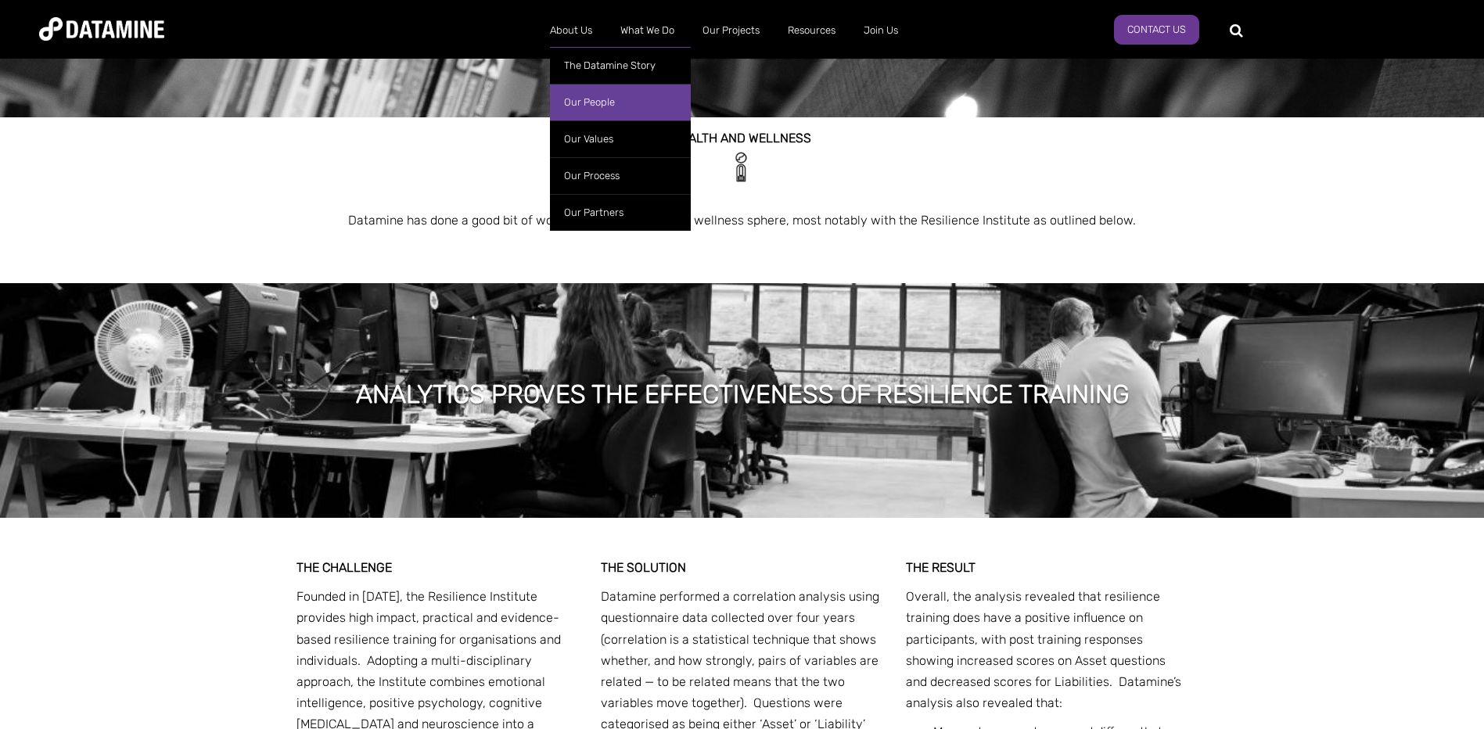
click at [589, 101] on link "Our People" at bounding box center [620, 102] width 141 height 37
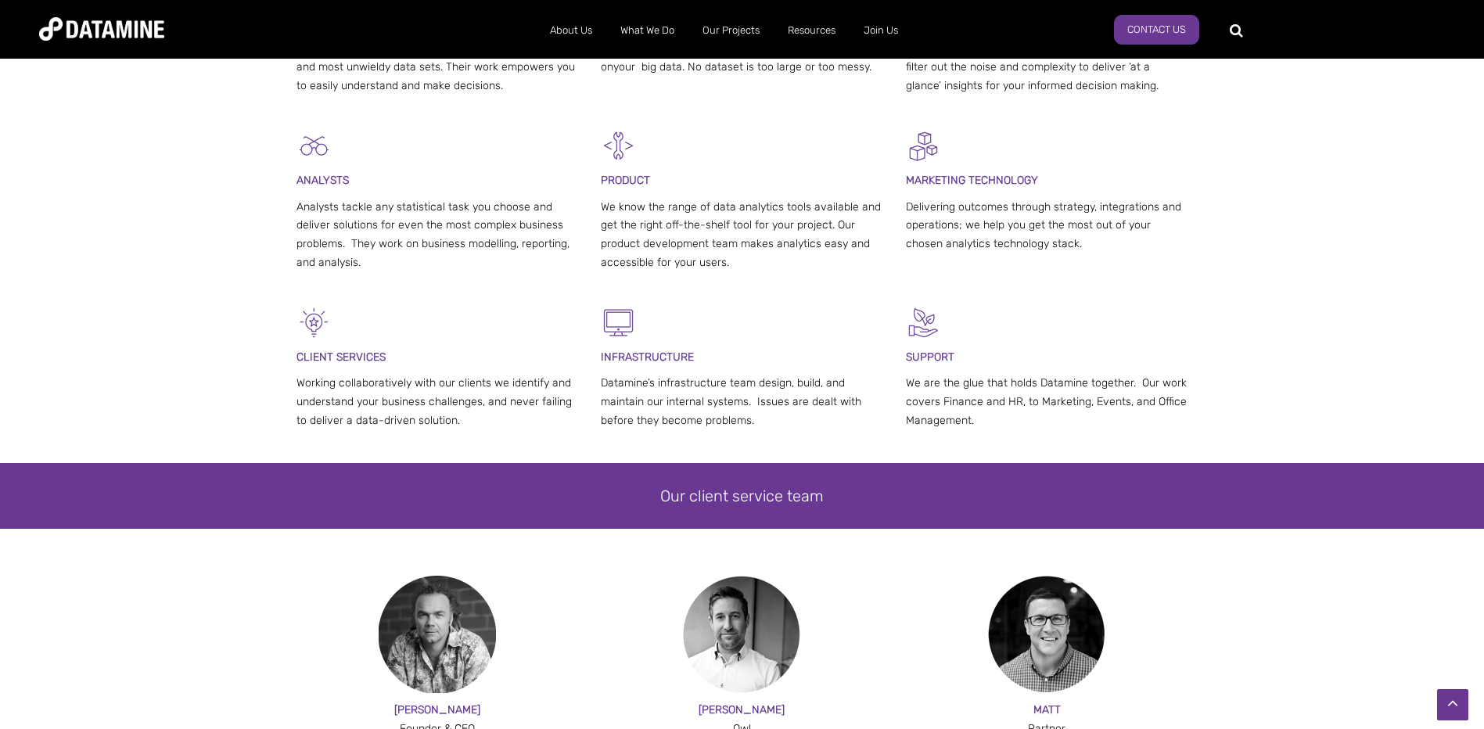
scroll to position [704, 0]
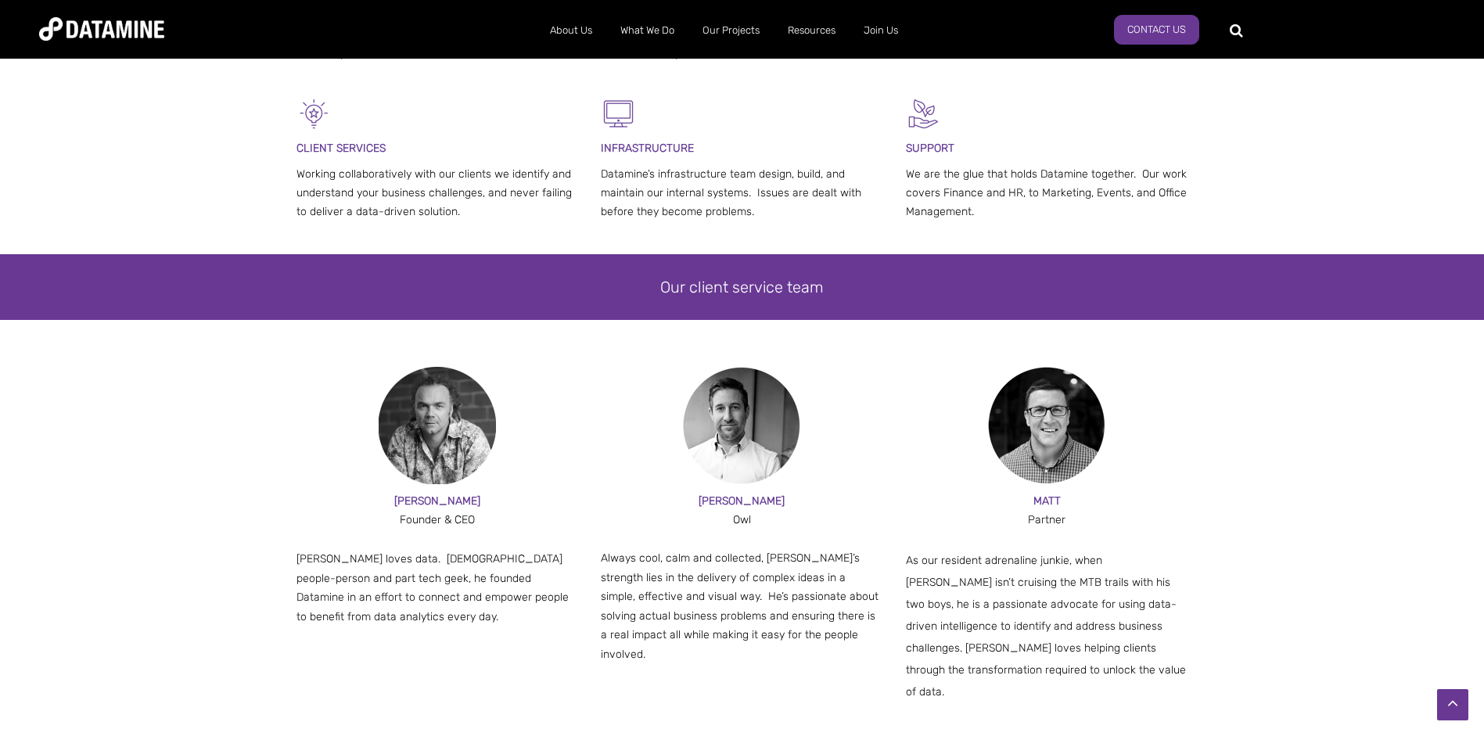
click at [435, 434] on img at bounding box center [437, 425] width 117 height 117
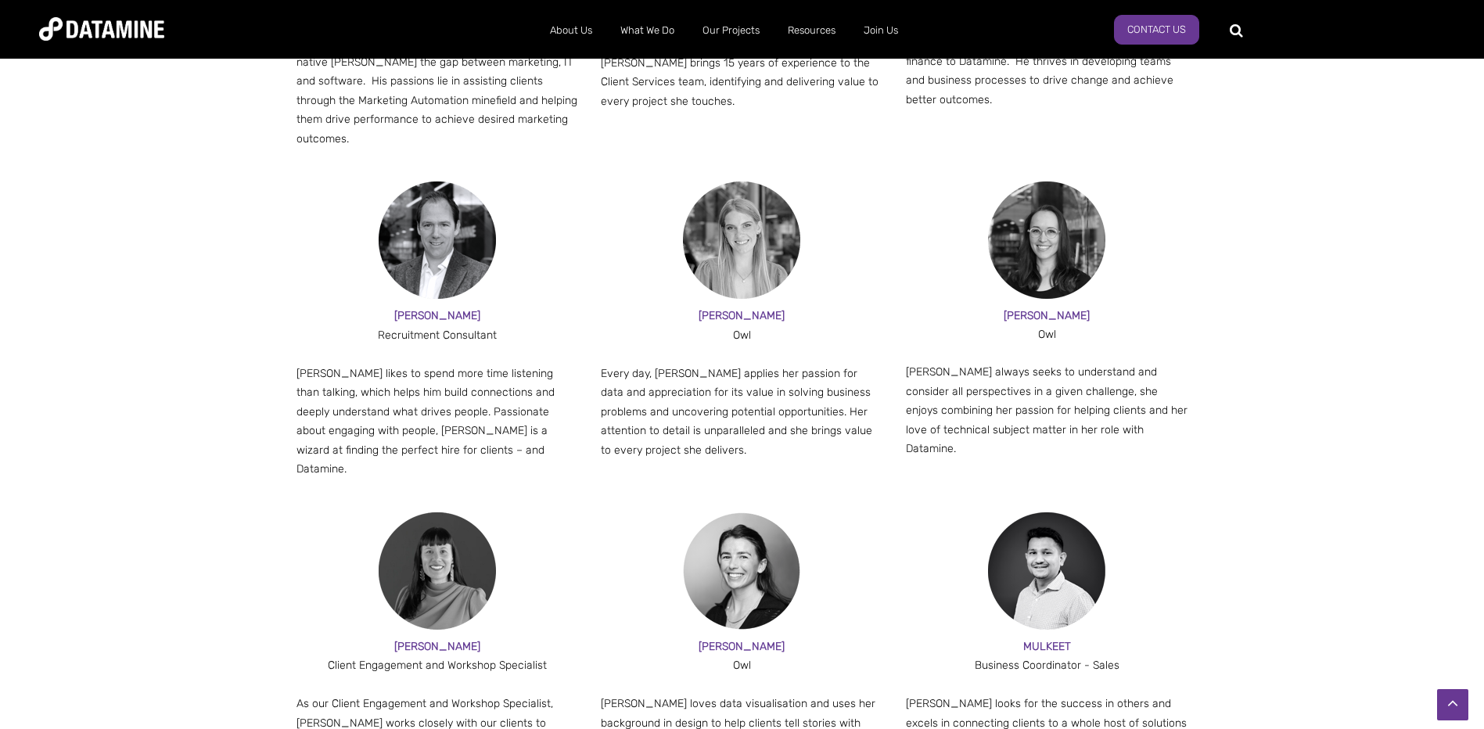
scroll to position [1642, 0]
